Goal: Transaction & Acquisition: Obtain resource

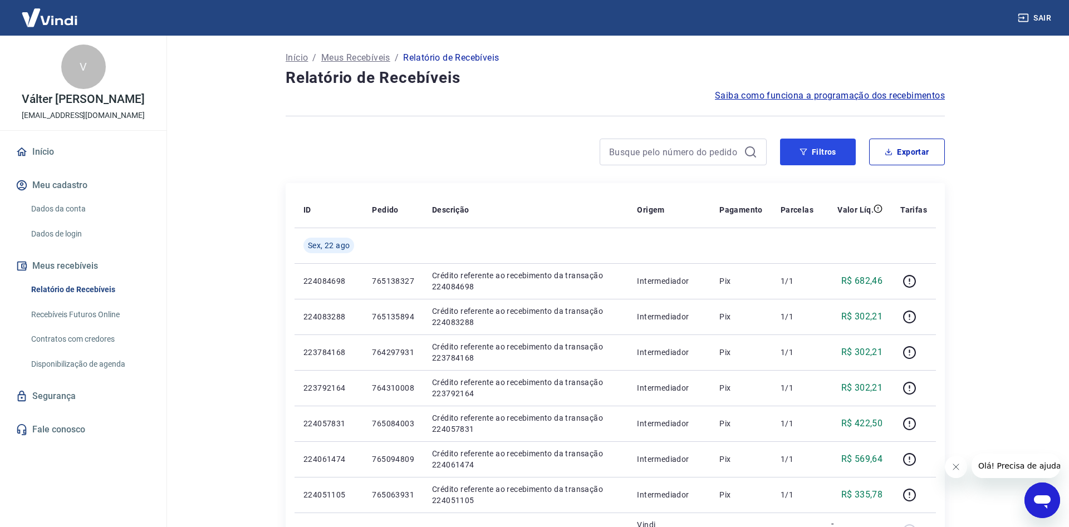
click at [803, 145] on button "Filtros" at bounding box center [818, 152] width 76 height 27
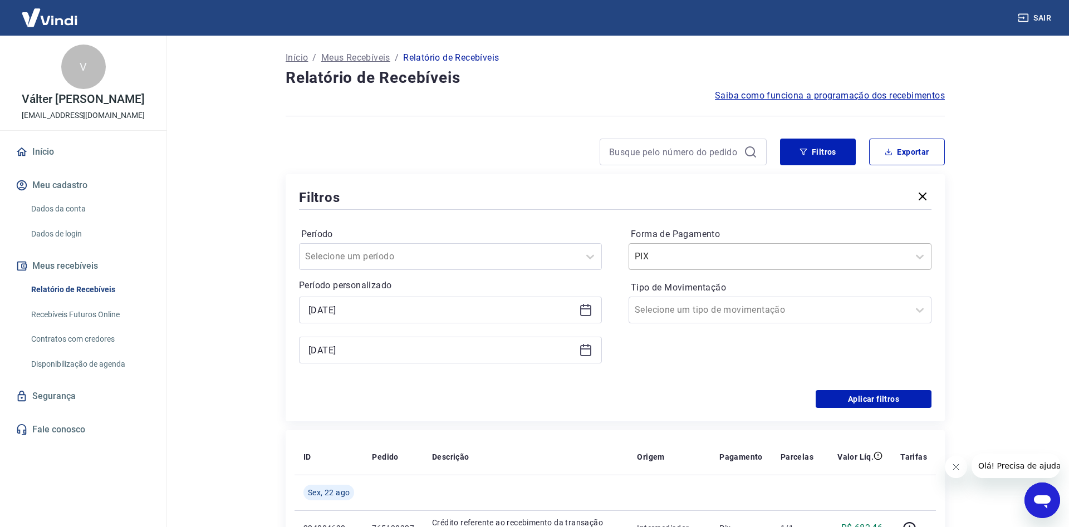
click at [672, 271] on div "Forma de Pagamento PIX Tipo de Movimentação Selecione um tipo de movimentação" at bounding box center [779, 300] width 303 height 151
click at [671, 267] on div "PIX" at bounding box center [779, 256] width 303 height 27
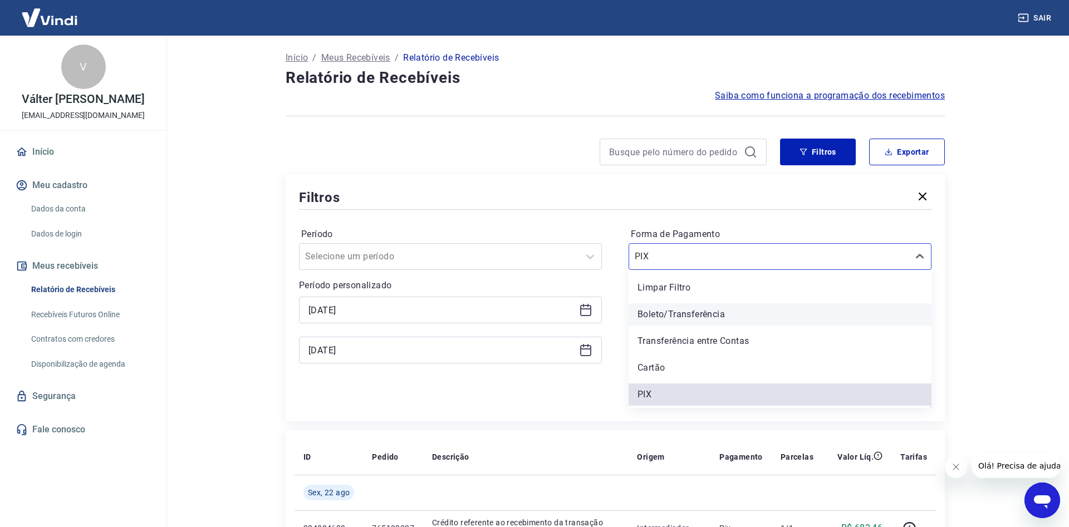
click at [676, 312] on div "Boleto/Transferência" at bounding box center [779, 314] width 303 height 22
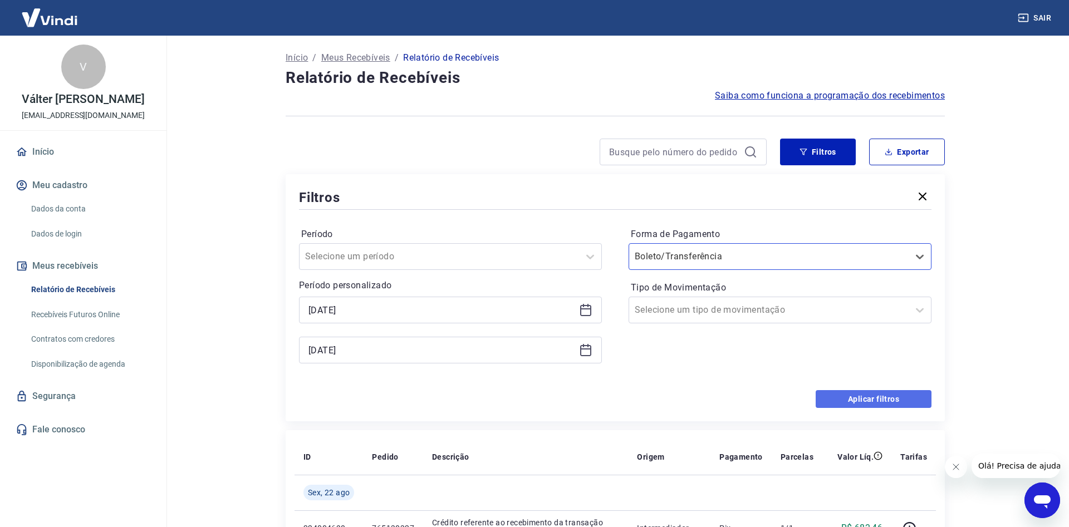
click at [873, 399] on button "Aplicar filtros" at bounding box center [873, 399] width 116 height 18
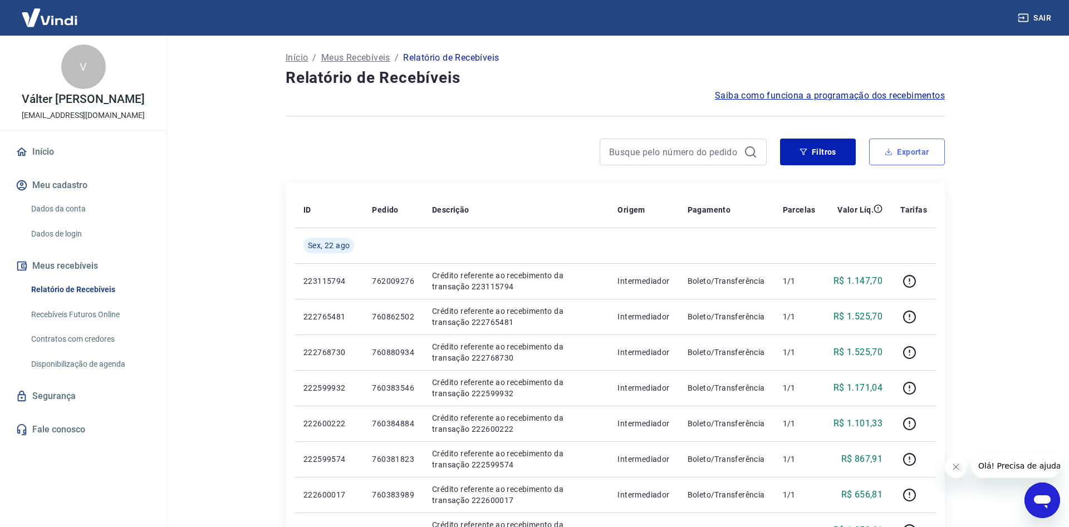
click at [917, 145] on button "Exportar" at bounding box center [907, 152] width 76 height 27
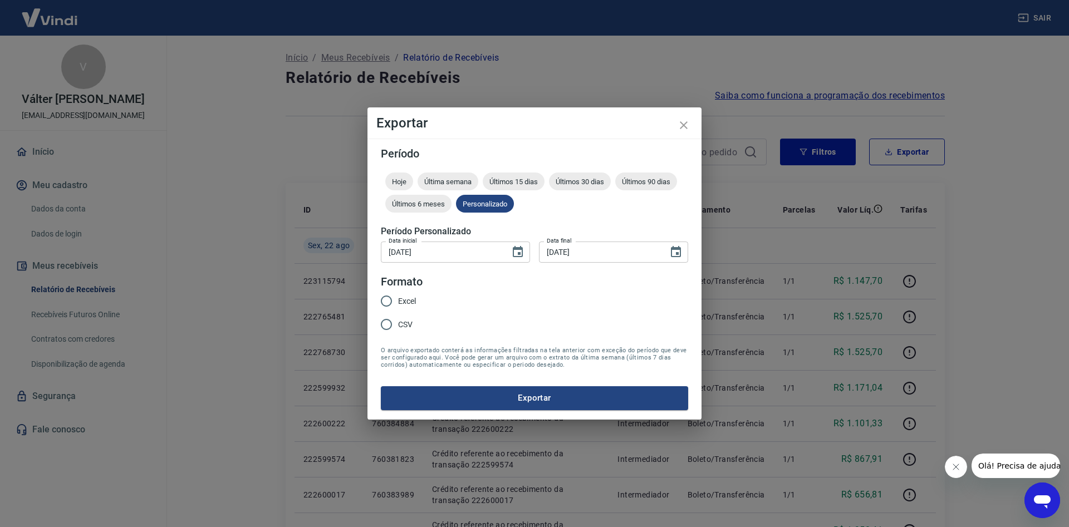
type input "[DATE]"
click at [411, 306] on span "Excel" at bounding box center [407, 302] width 18 height 12
click at [398, 306] on input "Excel" at bounding box center [386, 300] width 23 height 23
radio input "true"
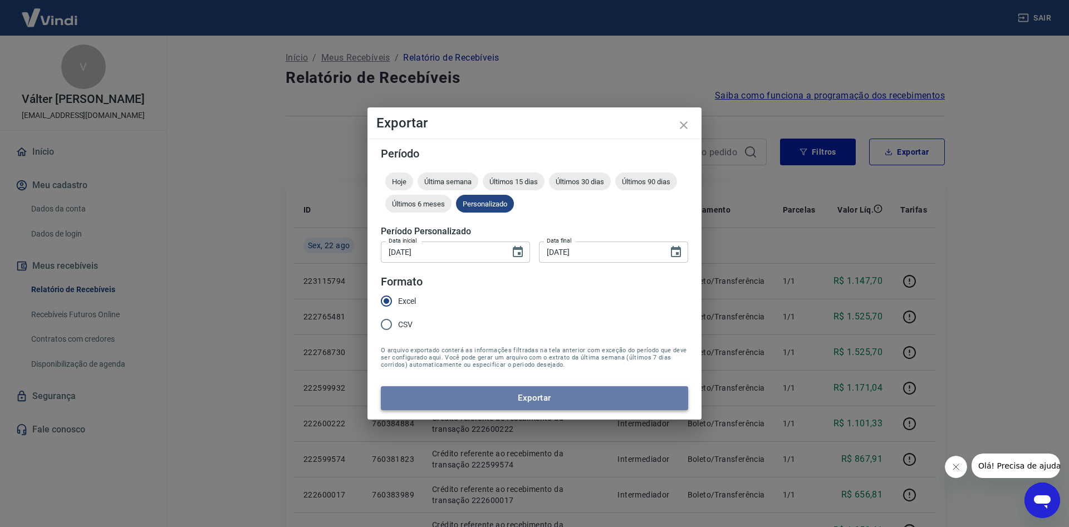
click at [522, 397] on button "Exportar" at bounding box center [534, 397] width 307 height 23
